Goal: Navigation & Orientation: Find specific page/section

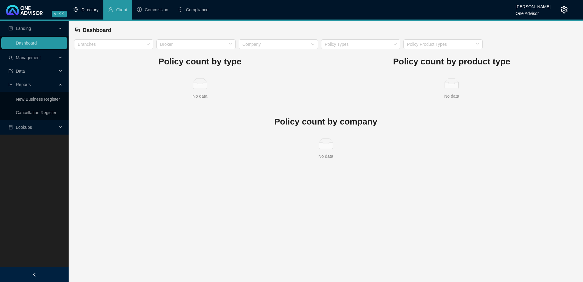
click at [90, 9] on span "Directory" at bounding box center [89, 9] width 17 height 5
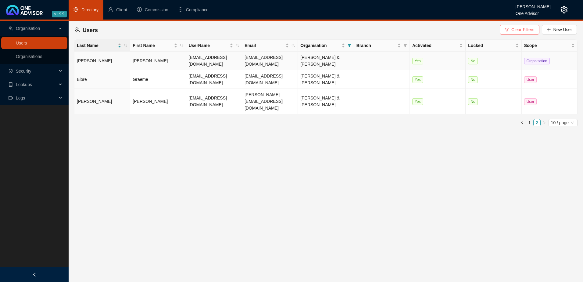
click at [161, 59] on td "[PERSON_NAME]" at bounding box center [158, 60] width 56 height 19
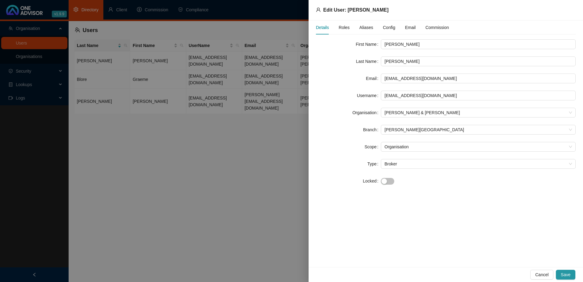
click at [339, 26] on span "Roles" at bounding box center [344, 27] width 11 height 4
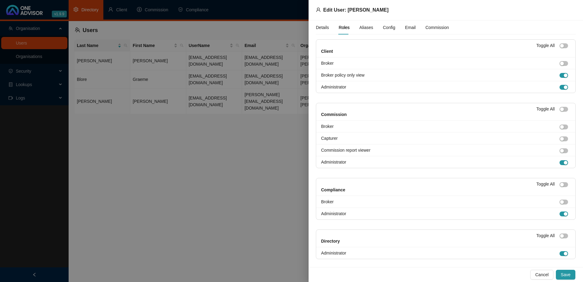
click at [181, 166] on div at bounding box center [291, 141] width 583 height 282
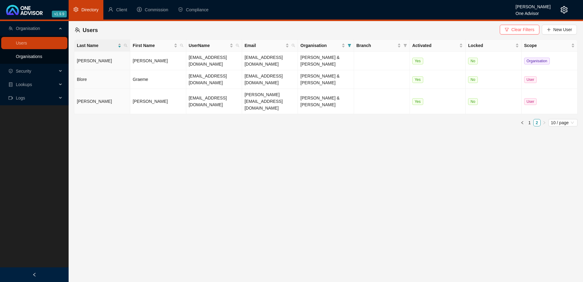
click at [41, 55] on link "Organisations" at bounding box center [29, 56] width 26 height 5
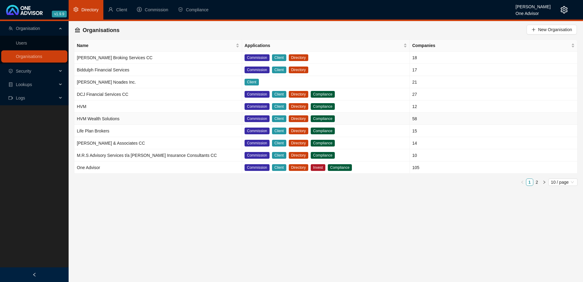
click at [141, 115] on td "HVM Wealth Solutions" at bounding box center [158, 118] width 168 height 12
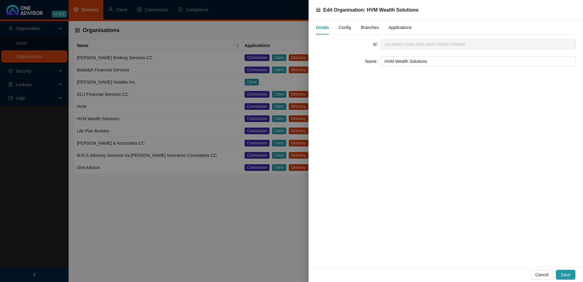
click at [349, 27] on span "Config" at bounding box center [345, 27] width 12 height 4
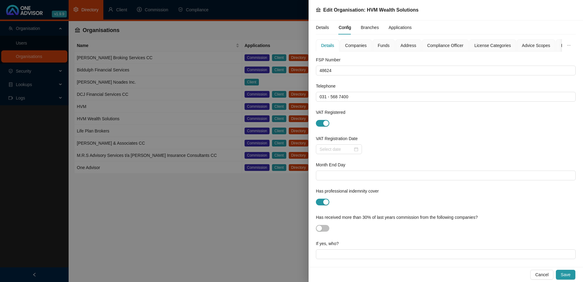
click at [536, 44] on span "Advice Scopes" at bounding box center [536, 45] width 28 height 4
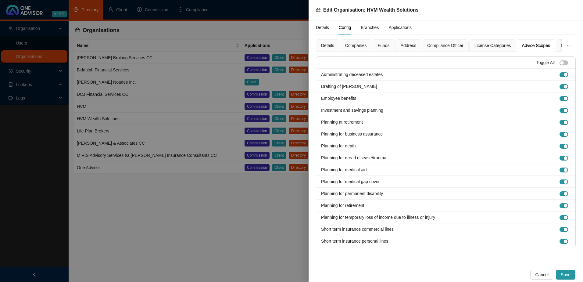
click at [354, 45] on span "Companies" at bounding box center [356, 45] width 22 height 4
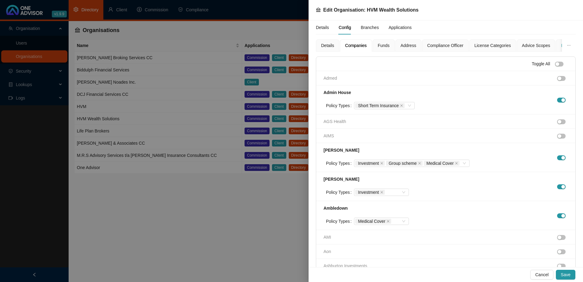
click at [555, 47] on div "Branding" at bounding box center [568, 45] width 27 height 12
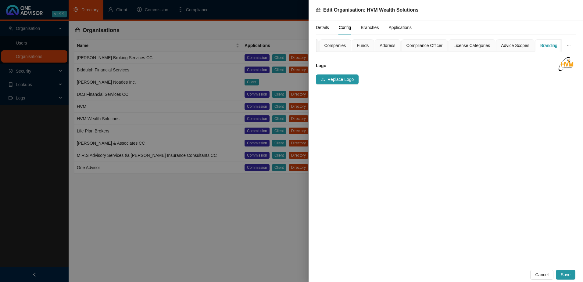
click at [563, 46] on div "Task Templates" at bounding box center [583, 45] width 40 height 12
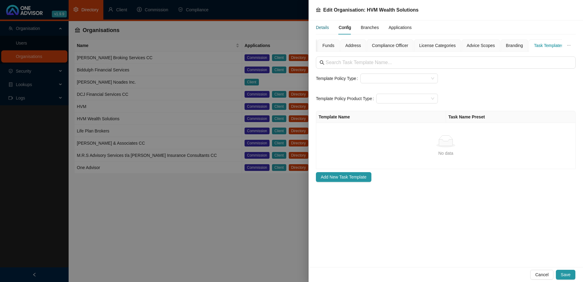
click at [325, 27] on div "Details" at bounding box center [322, 27] width 13 height 7
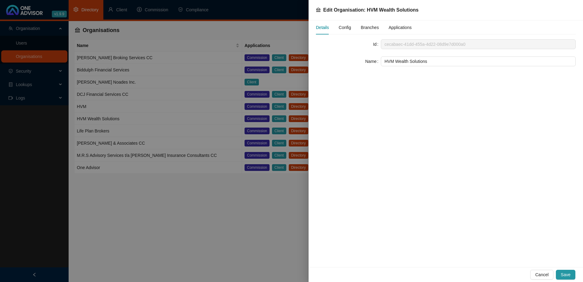
click at [344, 26] on span "Config" at bounding box center [345, 27] width 12 height 4
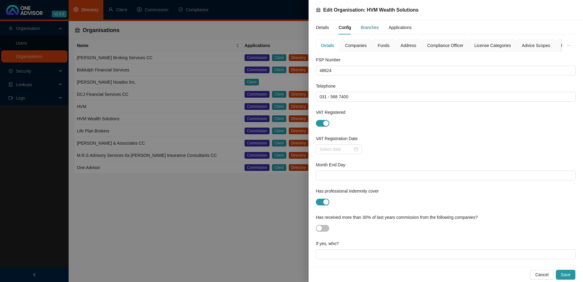
click at [372, 26] on div "Branches" at bounding box center [369, 27] width 18 height 7
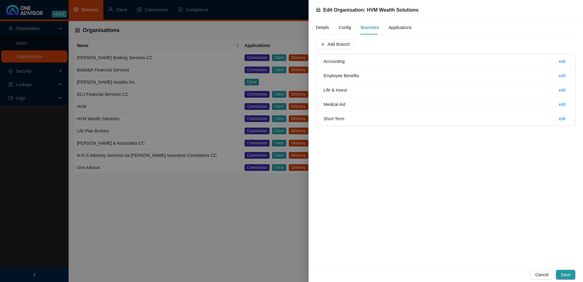
click at [403, 27] on span "Applications" at bounding box center [399, 27] width 23 height 4
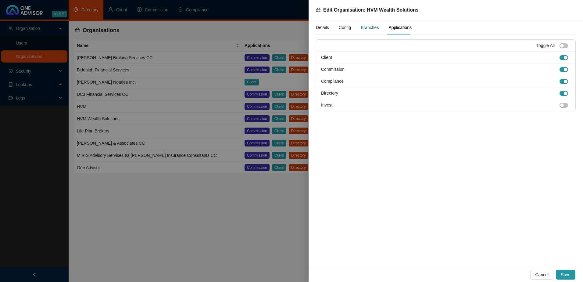
click at [370, 28] on div "Branches" at bounding box center [369, 27] width 18 height 7
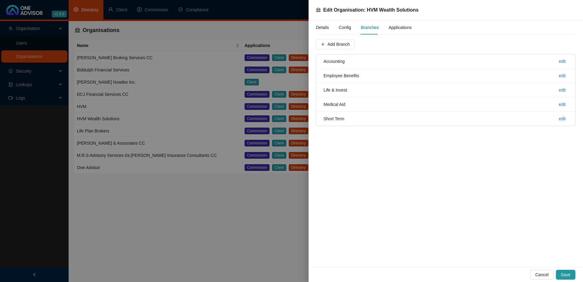
click at [229, 215] on div at bounding box center [291, 141] width 583 height 282
